Goal: Task Accomplishment & Management: Complete application form

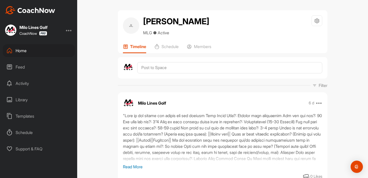
click at [27, 49] on div "Home" at bounding box center [39, 50] width 72 height 13
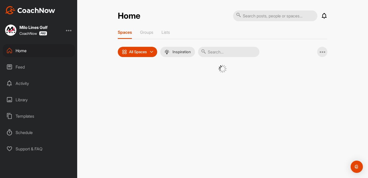
click at [223, 50] on input "text" at bounding box center [228, 52] width 61 height 10
drag, startPoint x: 223, startPoint y: 50, endPoint x: 223, endPoint y: 53, distance: 3.6
click at [223, 53] on input "[PERSON_NAME]" at bounding box center [228, 52] width 61 height 10
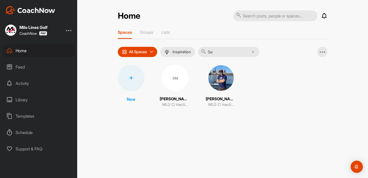
type input "S"
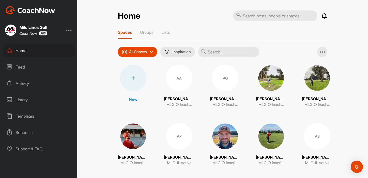
click at [140, 76] on div at bounding box center [133, 78] width 27 height 27
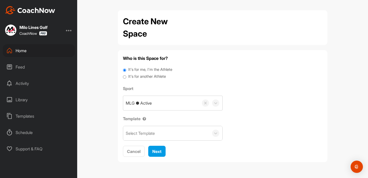
click at [142, 131] on div "Select Template" at bounding box center [140, 133] width 29 height 6
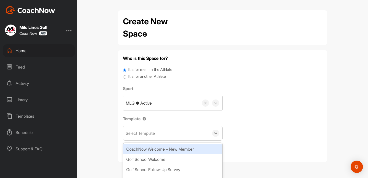
click at [140, 147] on div "CoachNow Welcome – New Member" at bounding box center [172, 149] width 99 height 10
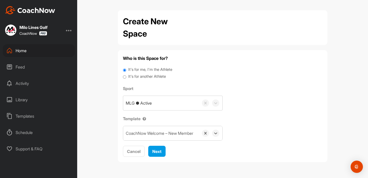
click at [130, 75] on label "It's for another Athlete" at bounding box center [147, 77] width 38 height 6
click at [126, 75] on input "It's for another Athlete" at bounding box center [124, 77] width 3 height 7
radio input "true"
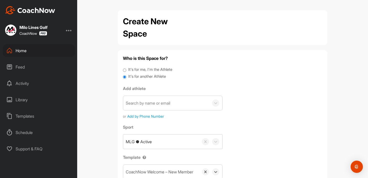
click at [140, 99] on div "Search by name or email" at bounding box center [166, 103] width 86 height 14
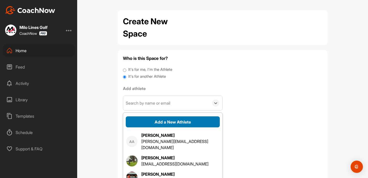
click at [152, 121] on button "Add a New Athlete" at bounding box center [173, 121] width 94 height 11
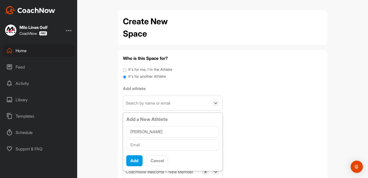
type input "[PERSON_NAME]"
paste input "[EMAIL_ADDRESS][DOMAIN_NAME]"
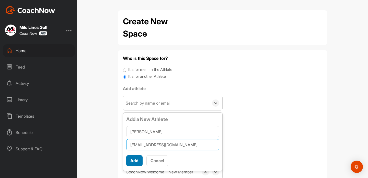
type input "[EMAIL_ADDRESS][DOMAIN_NAME]"
click at [137, 157] on button "Add" at bounding box center [134, 160] width 16 height 11
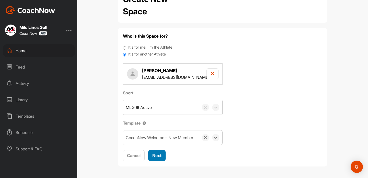
scroll to position [22, 0]
click at [155, 154] on span "Next" at bounding box center [156, 155] width 9 height 5
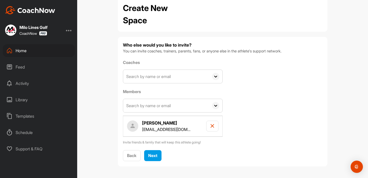
scroll to position [13, 0]
click at [151, 153] on span "Next" at bounding box center [152, 155] width 9 height 5
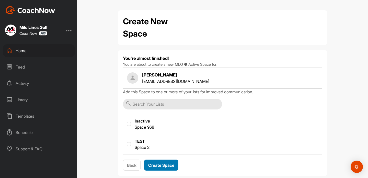
click at [156, 163] on span "Create Space" at bounding box center [161, 164] width 26 height 5
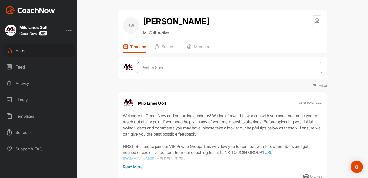
click at [157, 68] on textarea at bounding box center [229, 67] width 185 height 11
paste textarea ""What is the number one reason for you joining Milo Lines Golf?: Improve tee to…"
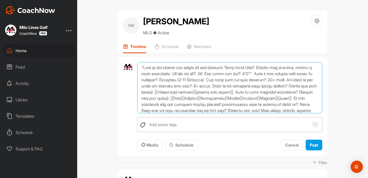
scroll to position [125, 0]
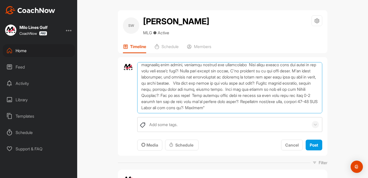
type textarea ""What is the number one reason for you joining Milo Lines Golf?: Improve tee to…"
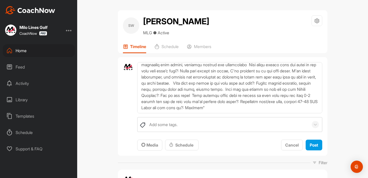
click at [313, 138] on div "Add some tags. To pick up a draggable item, press the space bar. While dragging…" at bounding box center [229, 134] width 185 height 34
click at [313, 142] on div "Post" at bounding box center [313, 145] width 8 height 6
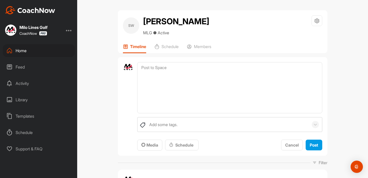
scroll to position [0, 0]
